Goal: Task Accomplishment & Management: Manage account settings

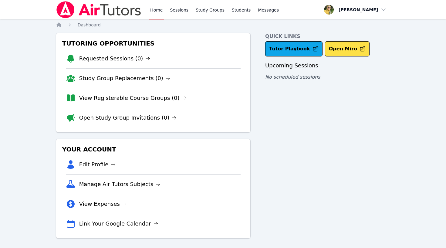
click at [361, 10] on span "button" at bounding box center [355, 9] width 66 height 13
click at [338, 35] on button "Logout" at bounding box center [357, 34] width 58 height 11
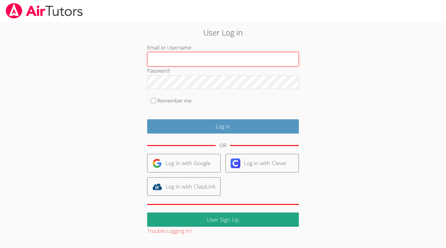
type input "[EMAIL_ADDRESS][DOMAIN_NAME]"
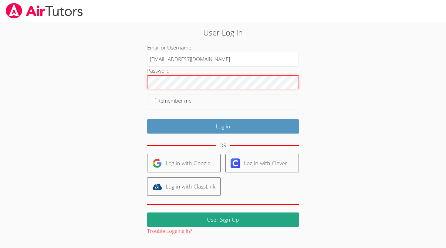
click at [222, 125] on input "Log in" at bounding box center [223, 126] width 152 height 14
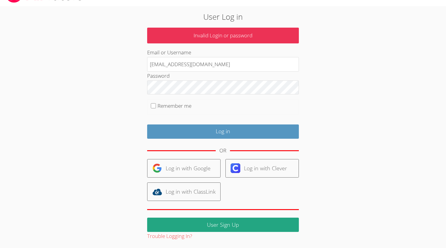
scroll to position [15, 0]
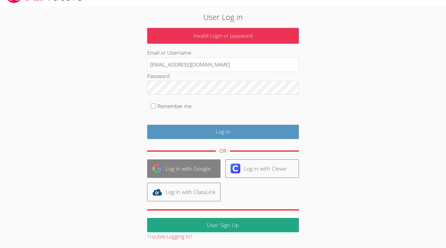
click at [166, 169] on link "Log in with Google" at bounding box center [183, 168] width 73 height 18
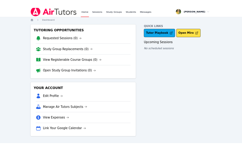
scroll to position [3, 0]
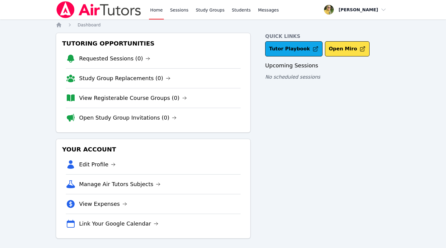
click at [370, 12] on span "button" at bounding box center [355, 9] width 66 height 13
click at [342, 22] on link "Profile" at bounding box center [357, 23] width 58 height 11
